Goal: Information Seeking & Learning: Learn about a topic

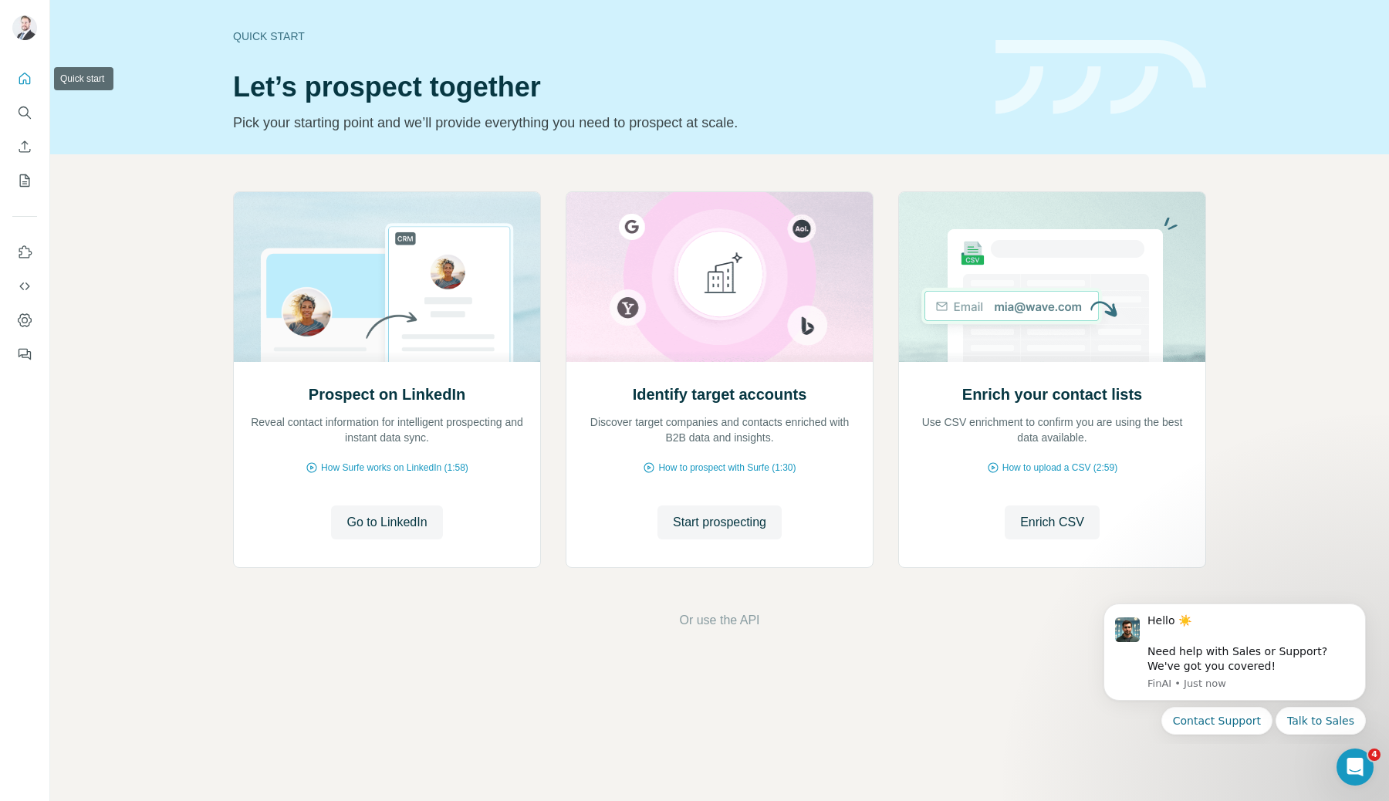
click at [26, 76] on icon "Quick start" at bounding box center [24, 78] width 15 height 15
click at [24, 117] on icon "Search" at bounding box center [24, 112] width 15 height 15
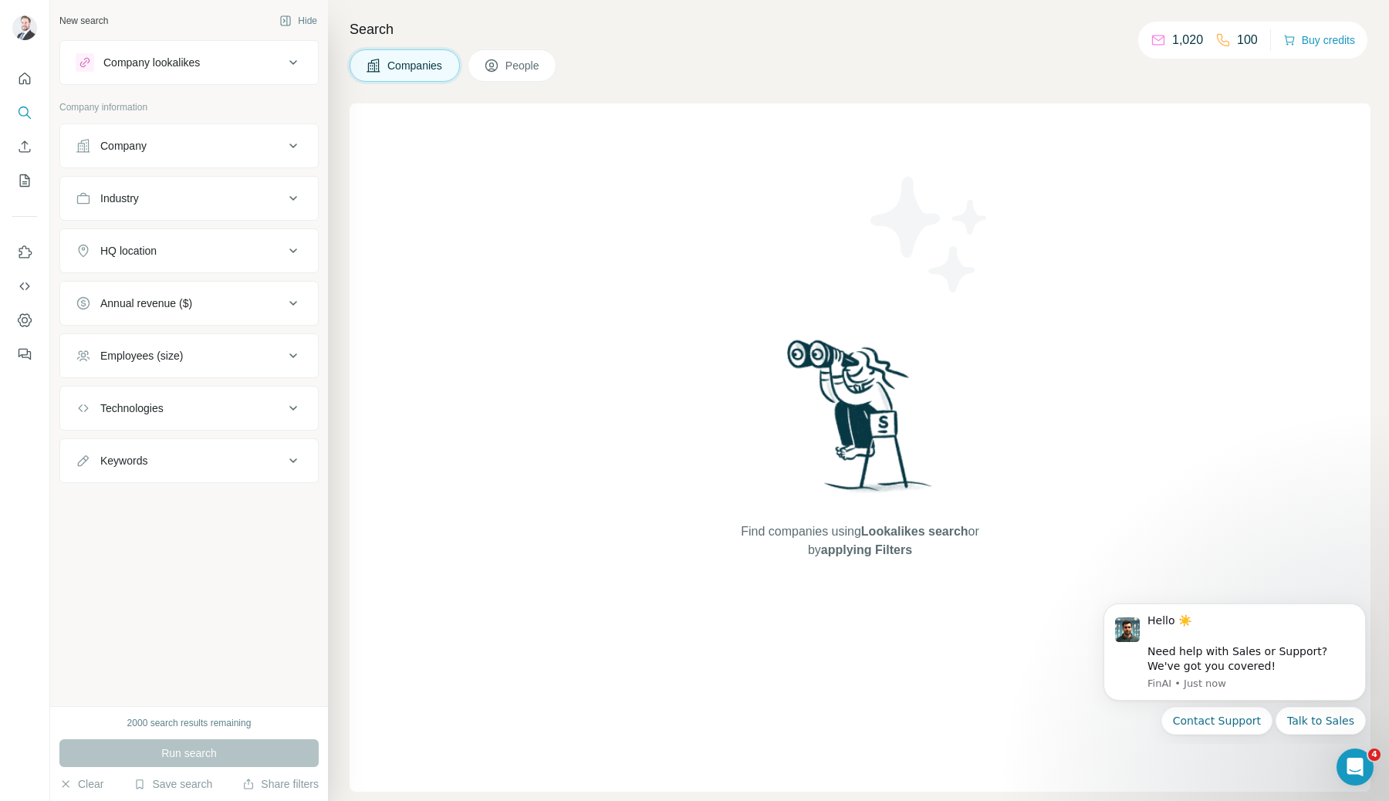
click at [187, 157] on button "Company" at bounding box center [189, 145] width 258 height 37
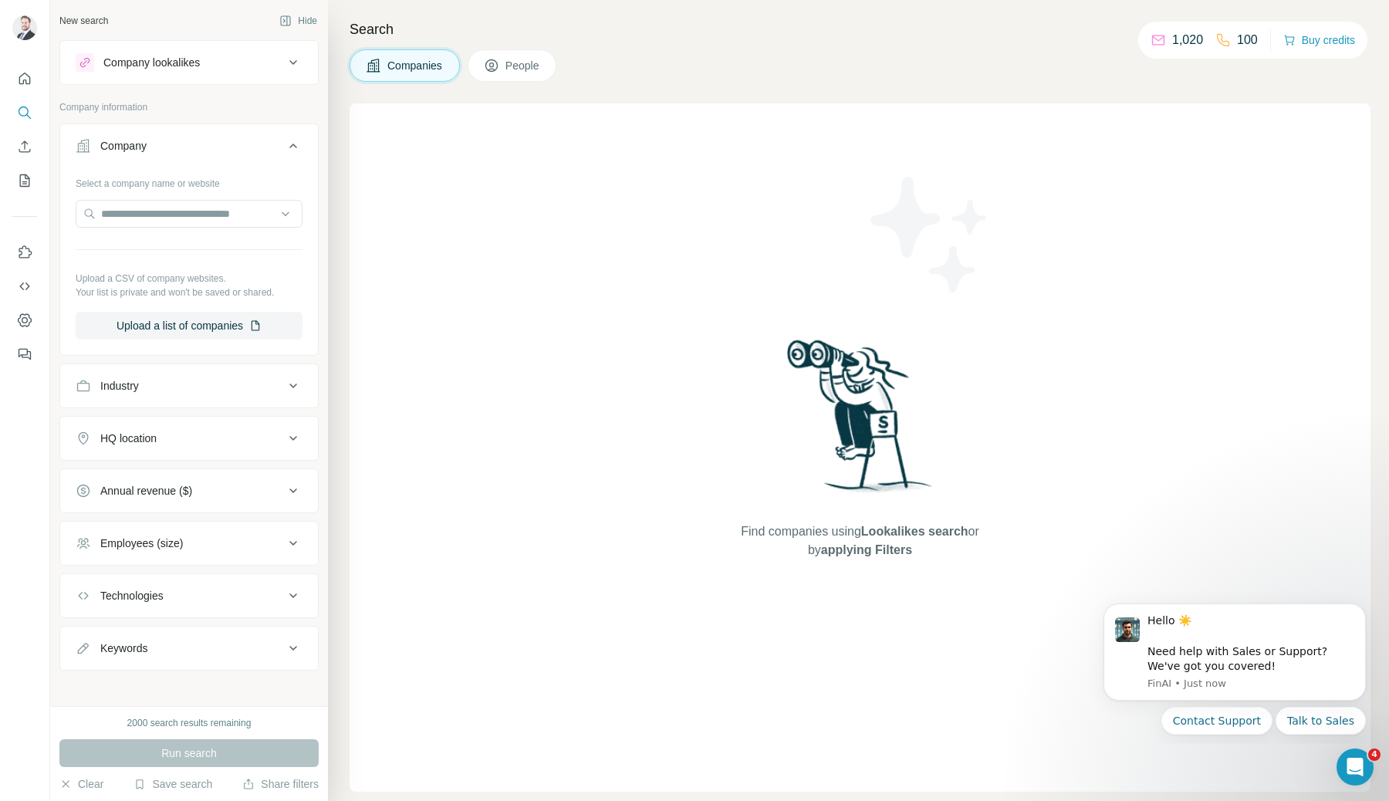
click at [198, 154] on button "Company" at bounding box center [189, 148] width 258 height 43
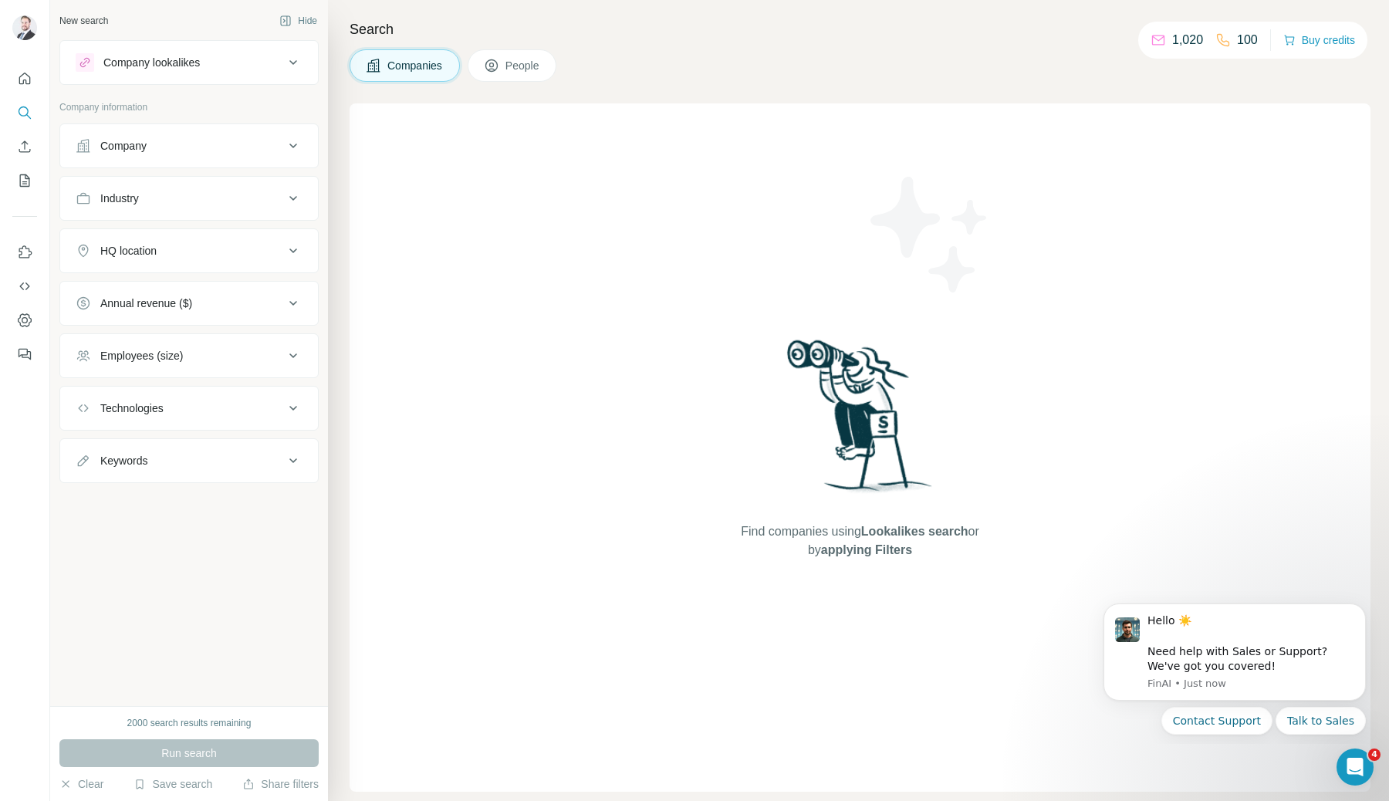
click at [197, 208] on button "Industry" at bounding box center [189, 198] width 258 height 37
click at [198, 241] on input at bounding box center [181, 236] width 191 height 17
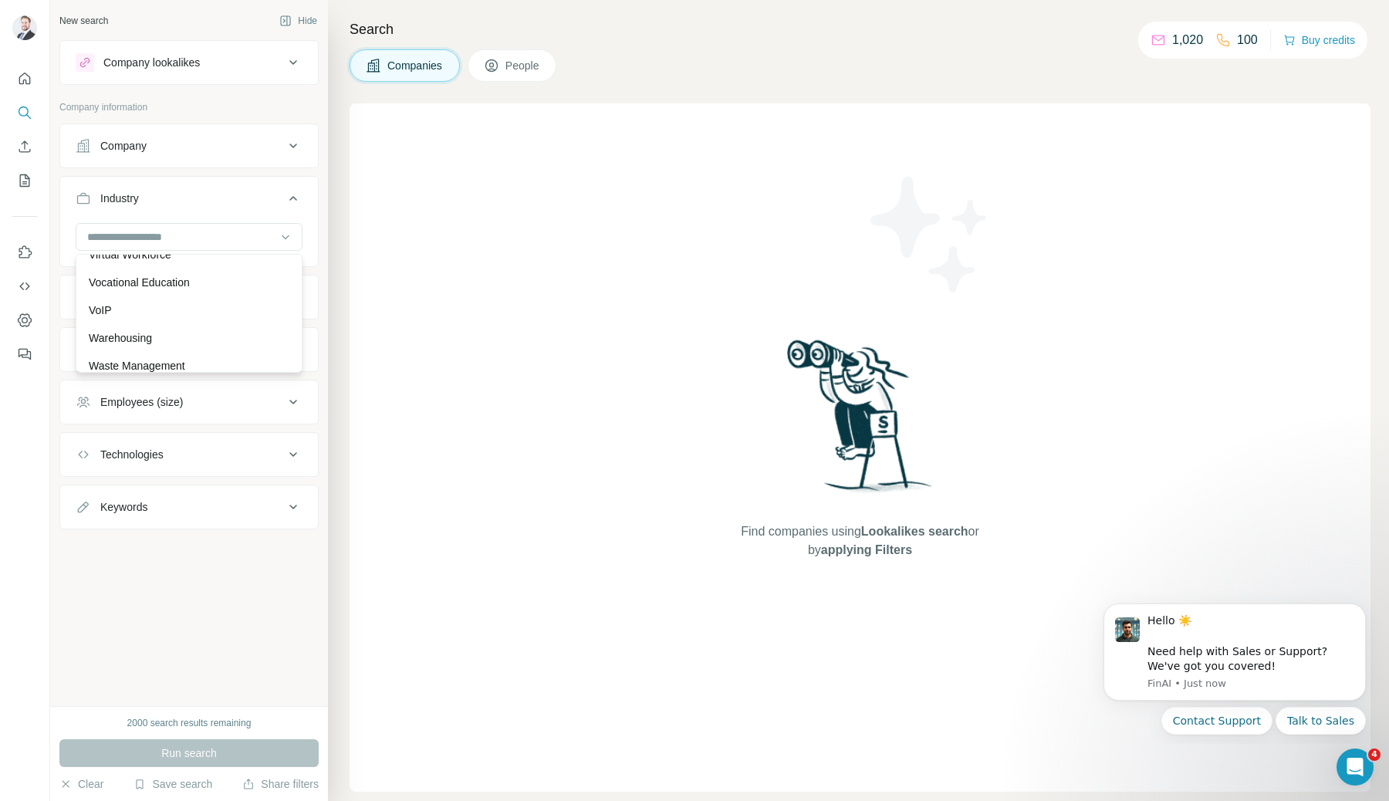
scroll to position [17234, 0]
click at [249, 219] on button "Industry" at bounding box center [189, 201] width 258 height 43
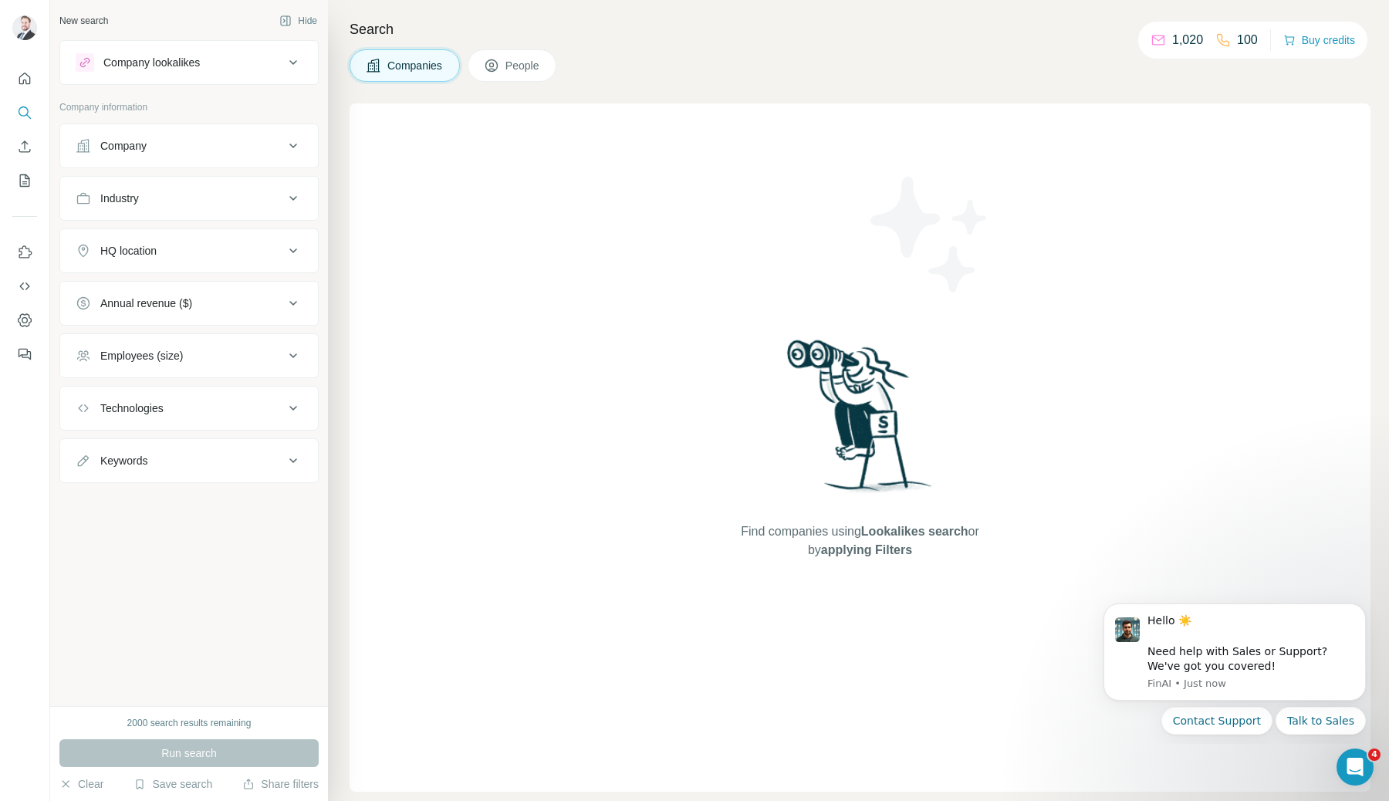
click at [249, 219] on div "Industry" at bounding box center [188, 198] width 259 height 45
click at [250, 201] on div "Industry" at bounding box center [180, 198] width 208 height 15
click at [221, 262] on button "HQ location" at bounding box center [189, 250] width 258 height 37
click at [221, 262] on button "HQ location" at bounding box center [189, 253] width 258 height 43
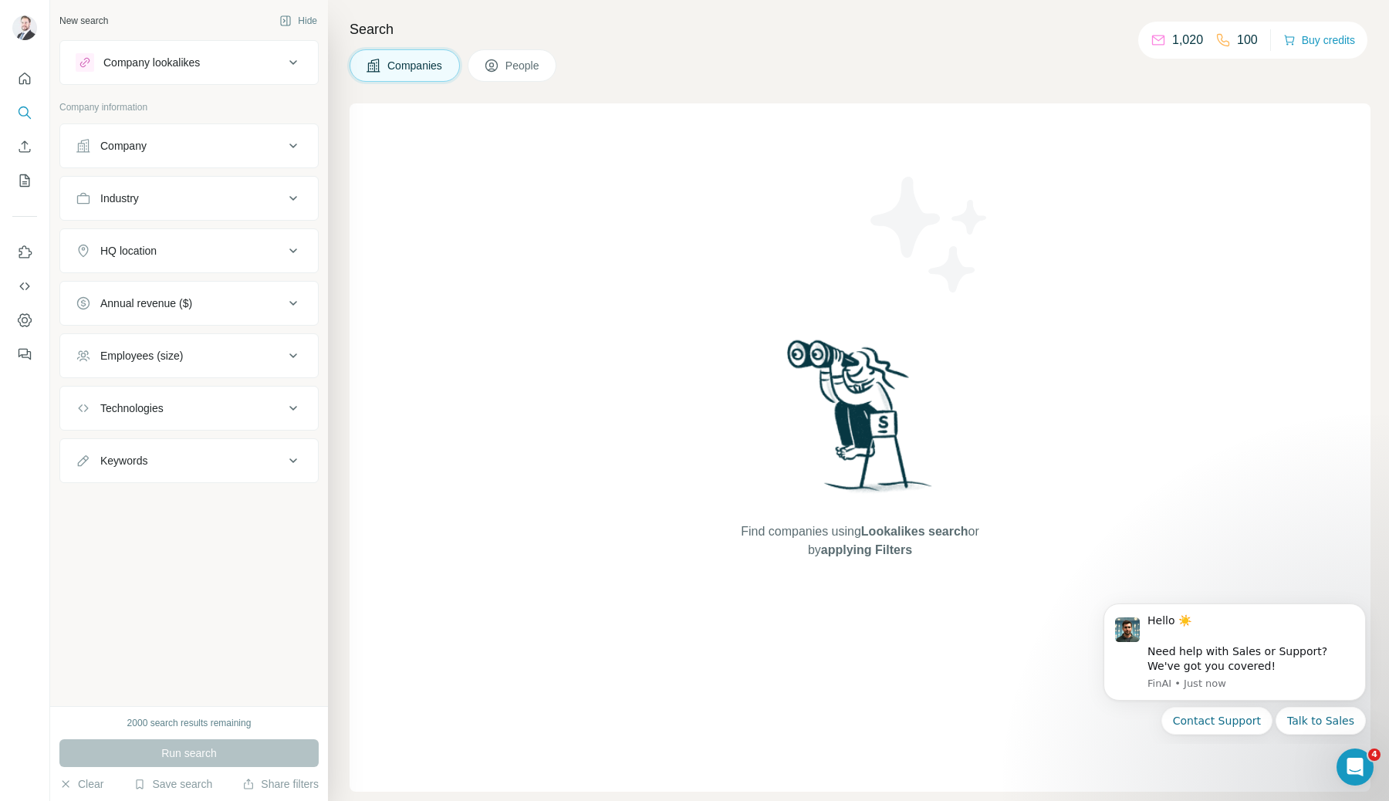
click at [249, 305] on div "Annual revenue ($)" at bounding box center [180, 302] width 208 height 15
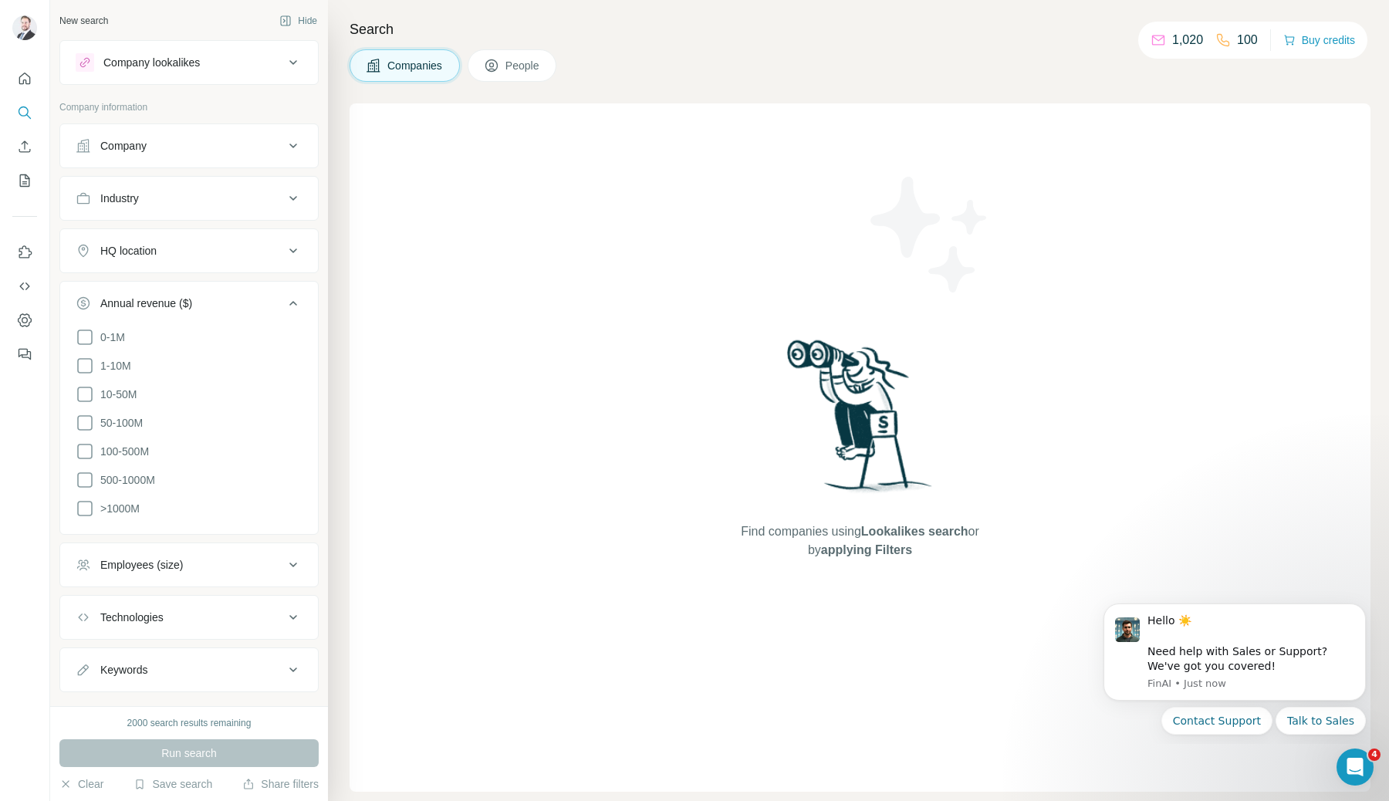
click at [249, 305] on div "Annual revenue ($)" at bounding box center [180, 302] width 208 height 15
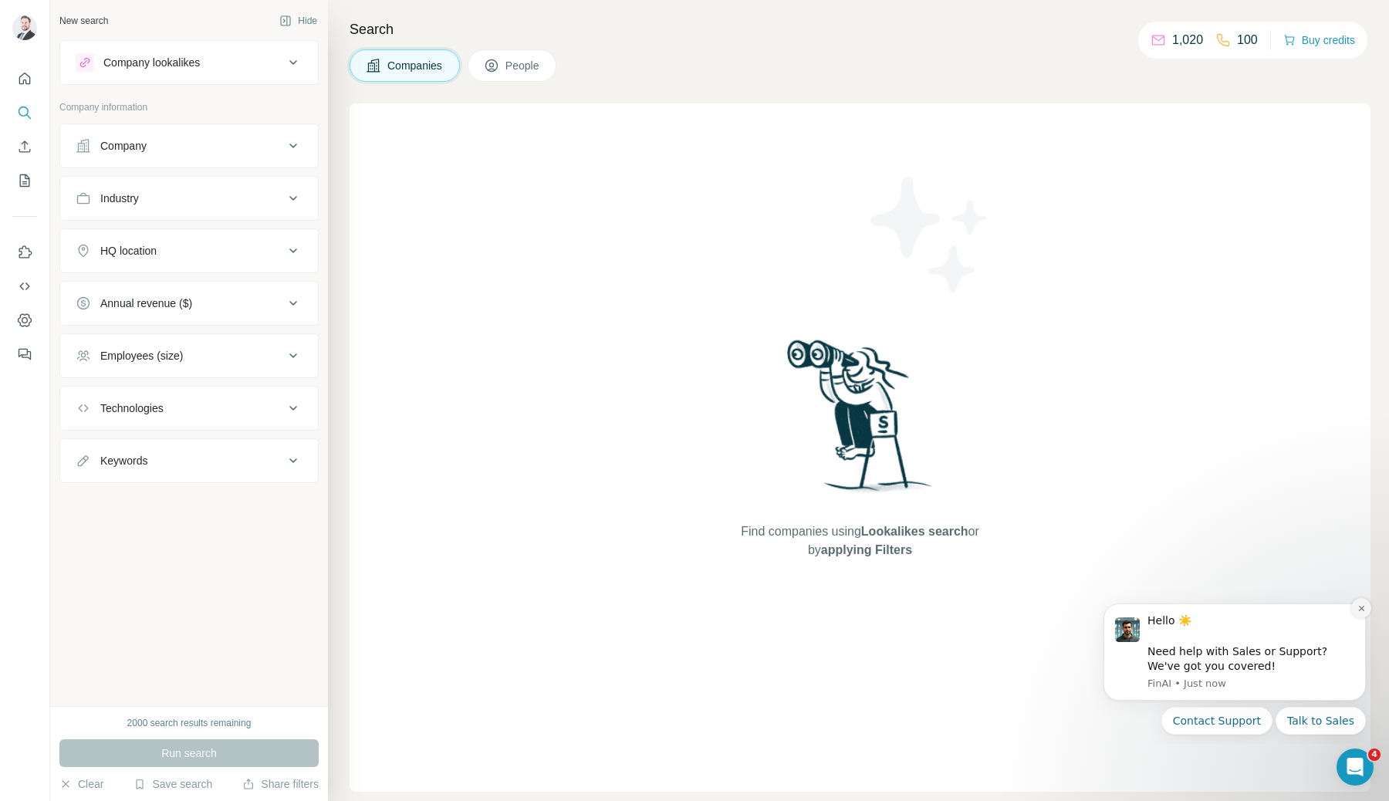
click at [1366, 608] on button "Dismiss notification" at bounding box center [1361, 608] width 20 height 20
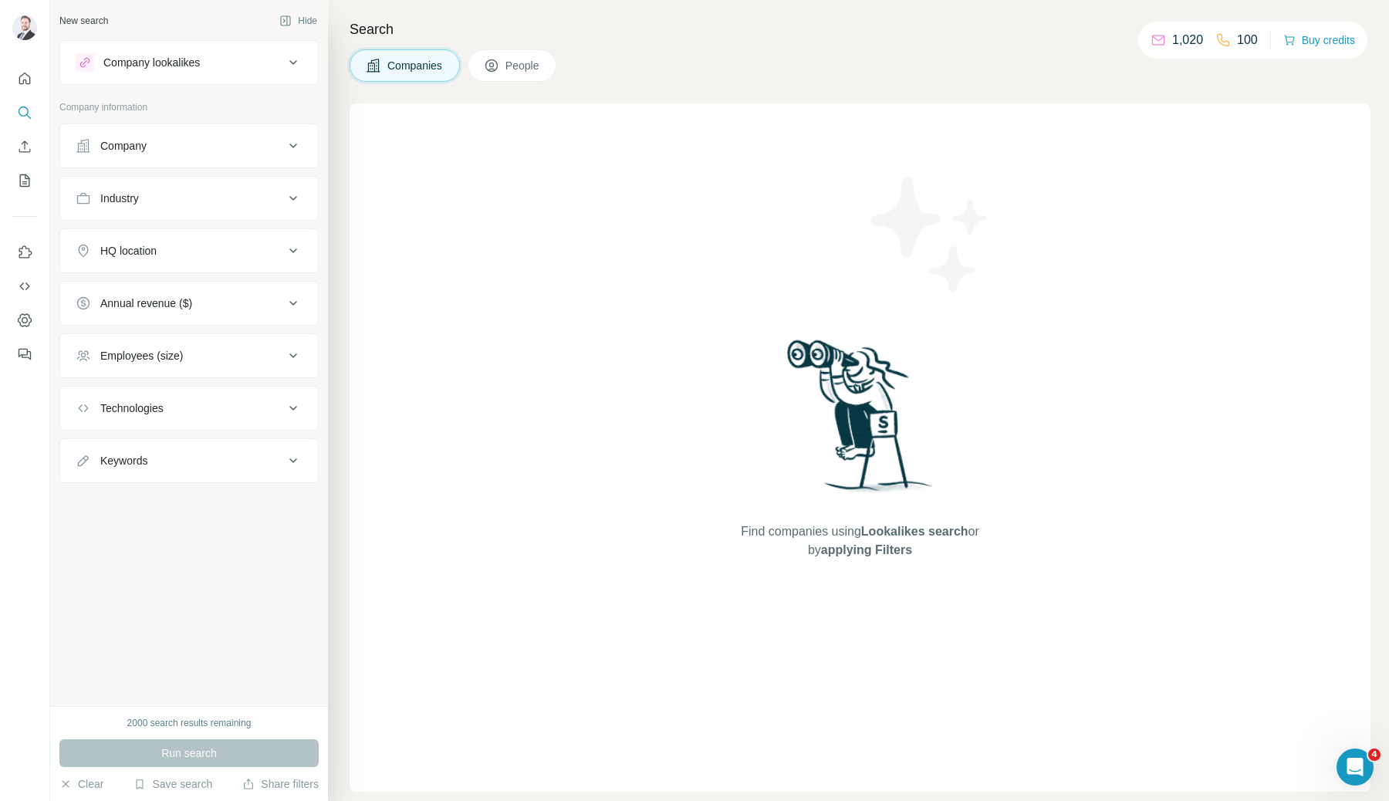
click at [253, 197] on div "Industry" at bounding box center [180, 198] width 208 height 15
click at [222, 248] on div at bounding box center [181, 237] width 191 height 26
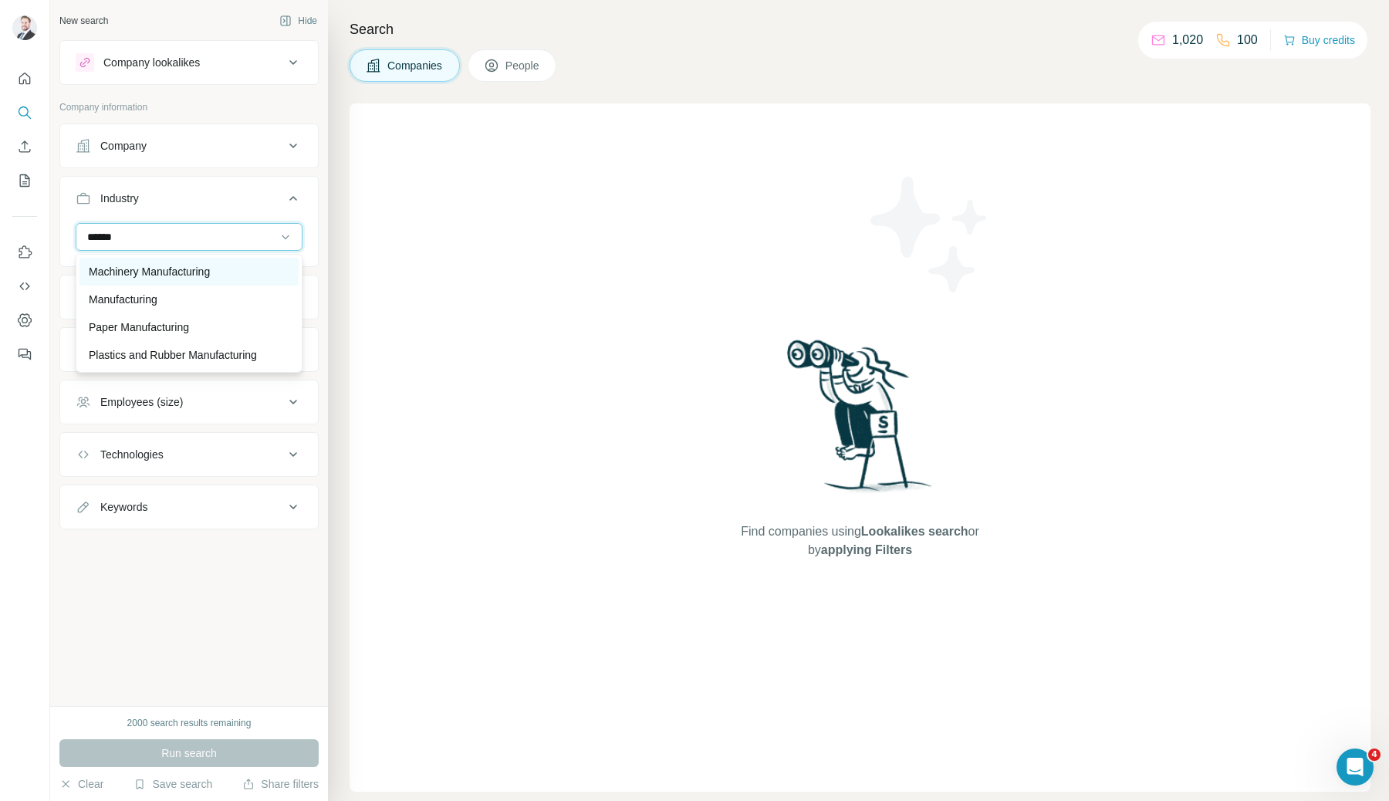
scroll to position [0, 0]
type input "*******"
